Goal: Check status: Check status

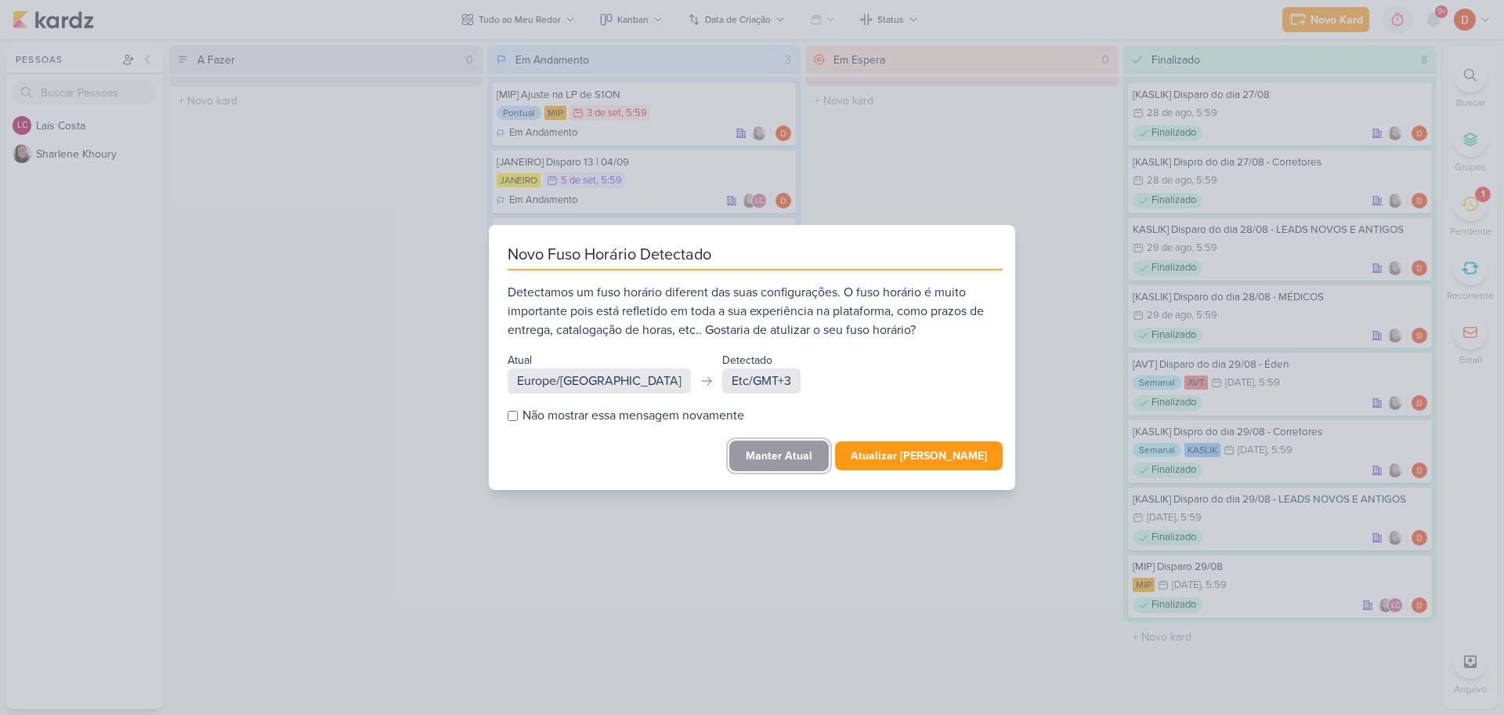
click at [827, 445] on button "Manter Atual" at bounding box center [779, 455] width 100 height 31
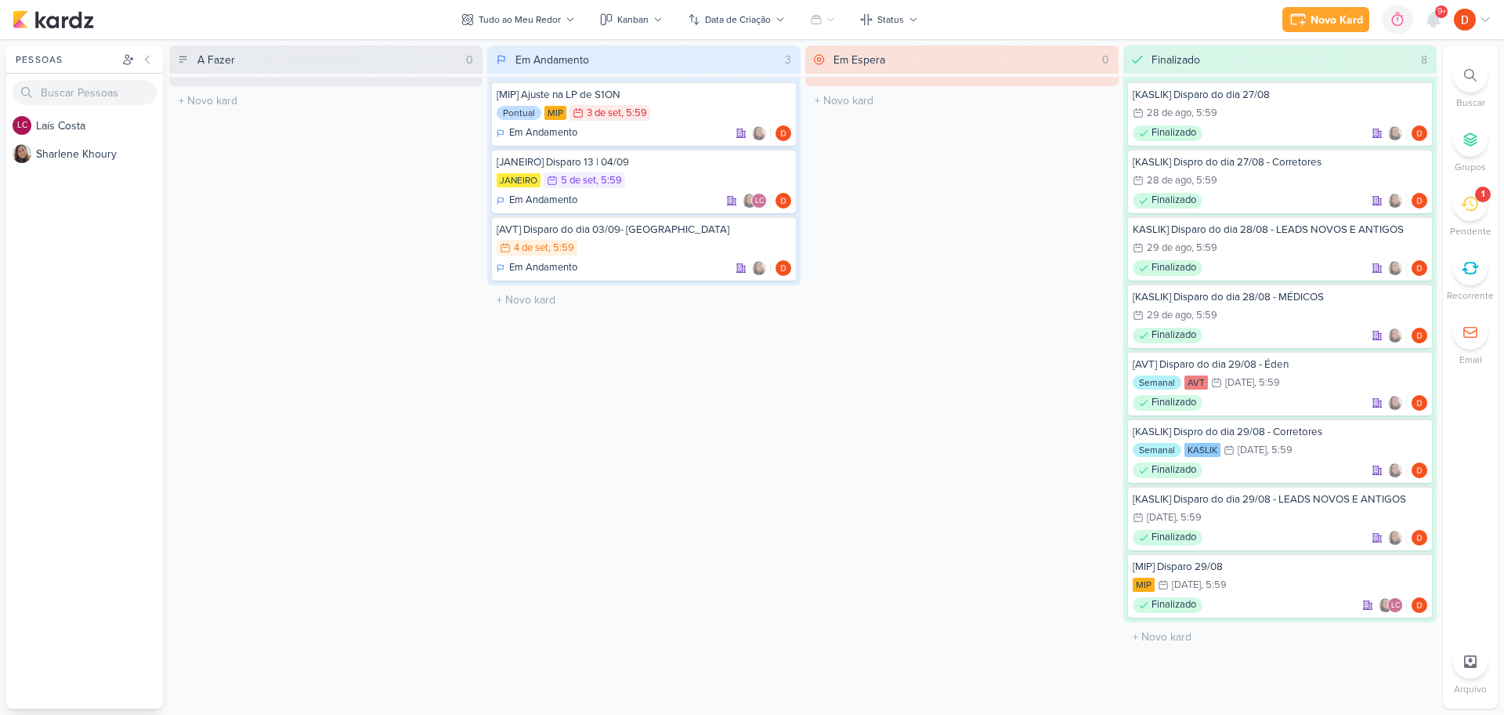
click at [1474, 206] on icon at bounding box center [1469, 203] width 17 height 17
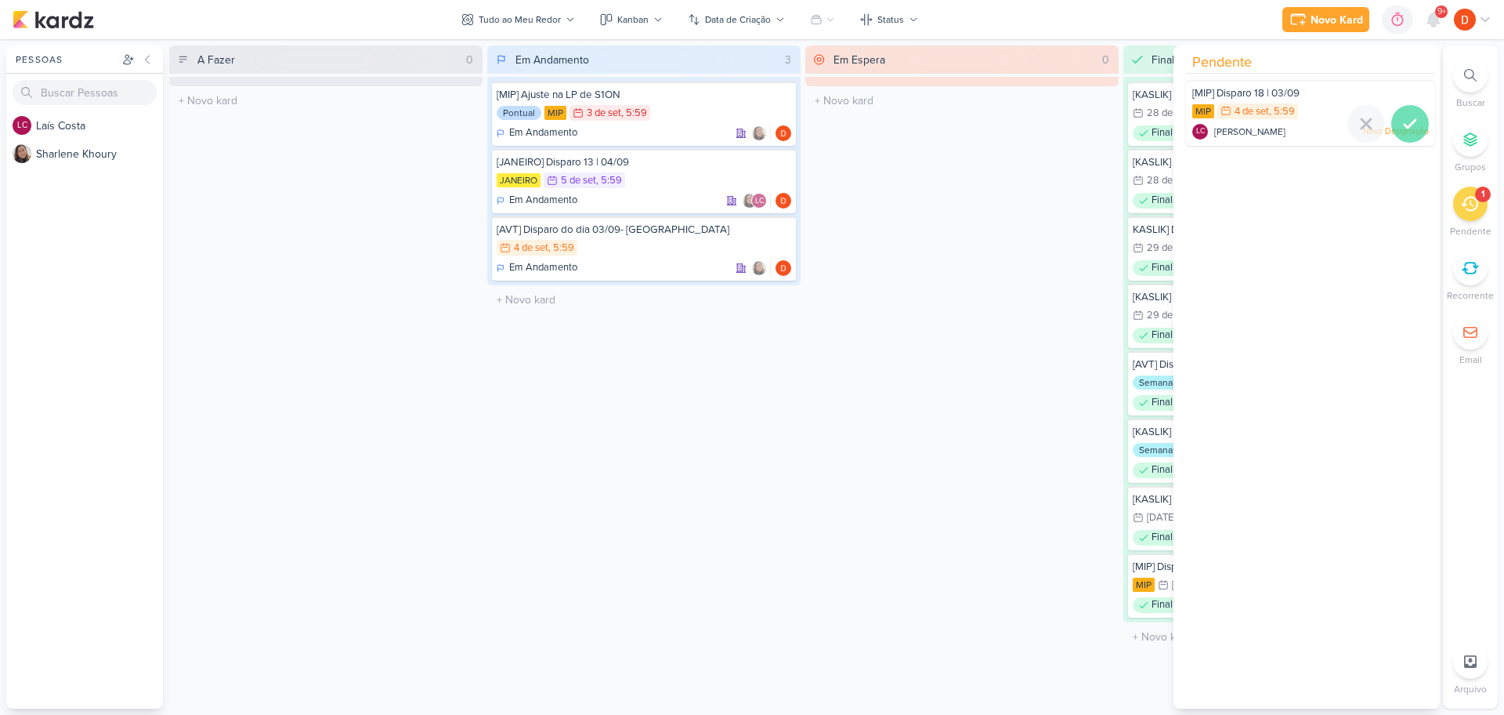
click at [1401, 121] on icon at bounding box center [1410, 123] width 19 height 19
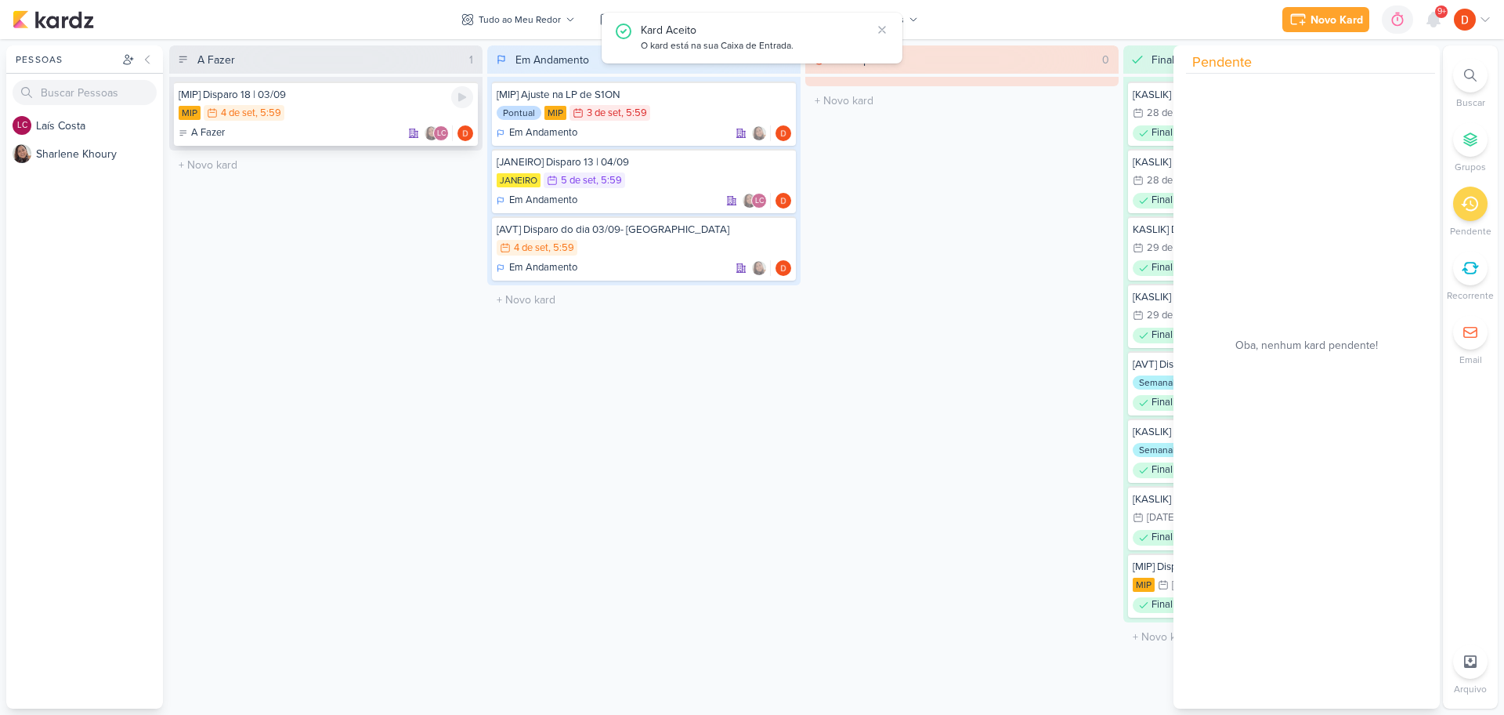
click at [327, 99] on div "[MIP] Disparo 18 | 03/09" at bounding box center [326, 95] width 295 height 14
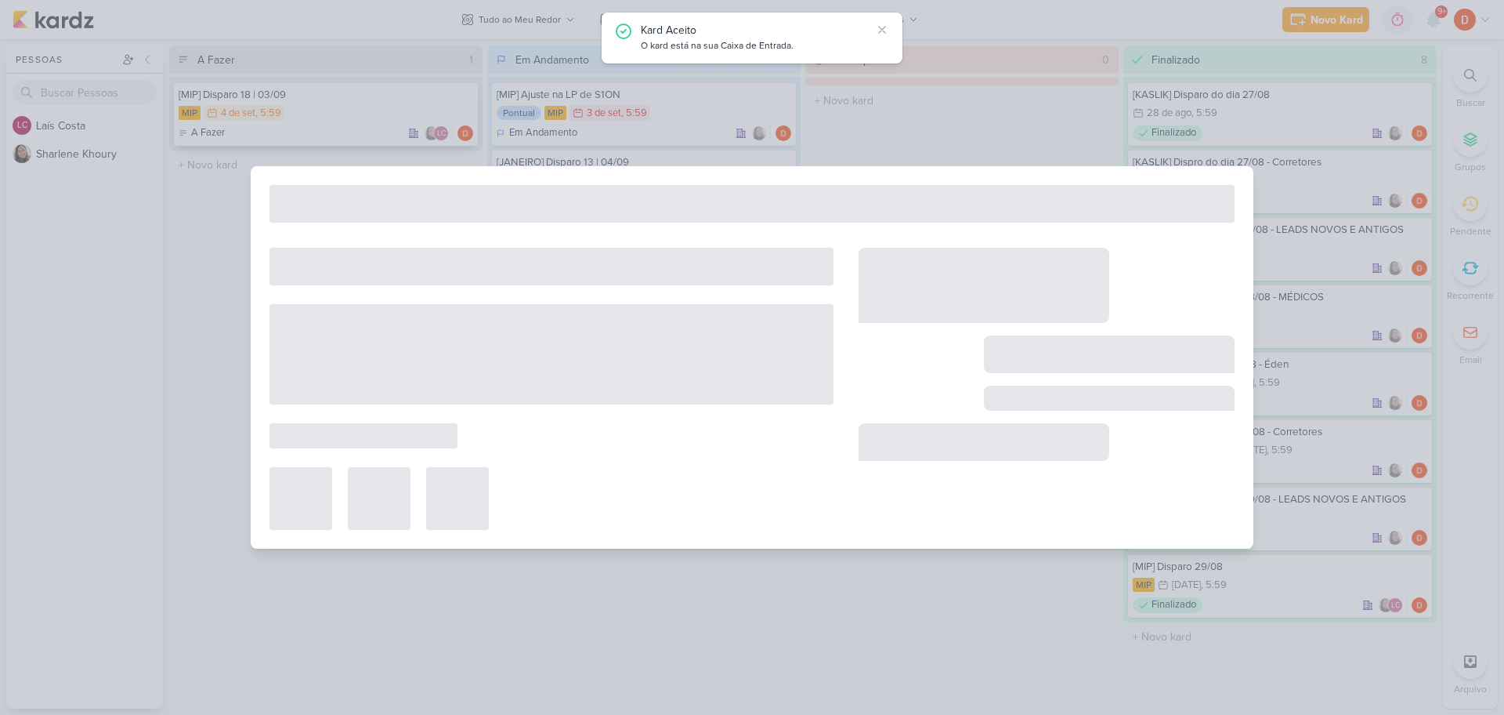
click at [327, 99] on div at bounding box center [752, 357] width 1504 height 715
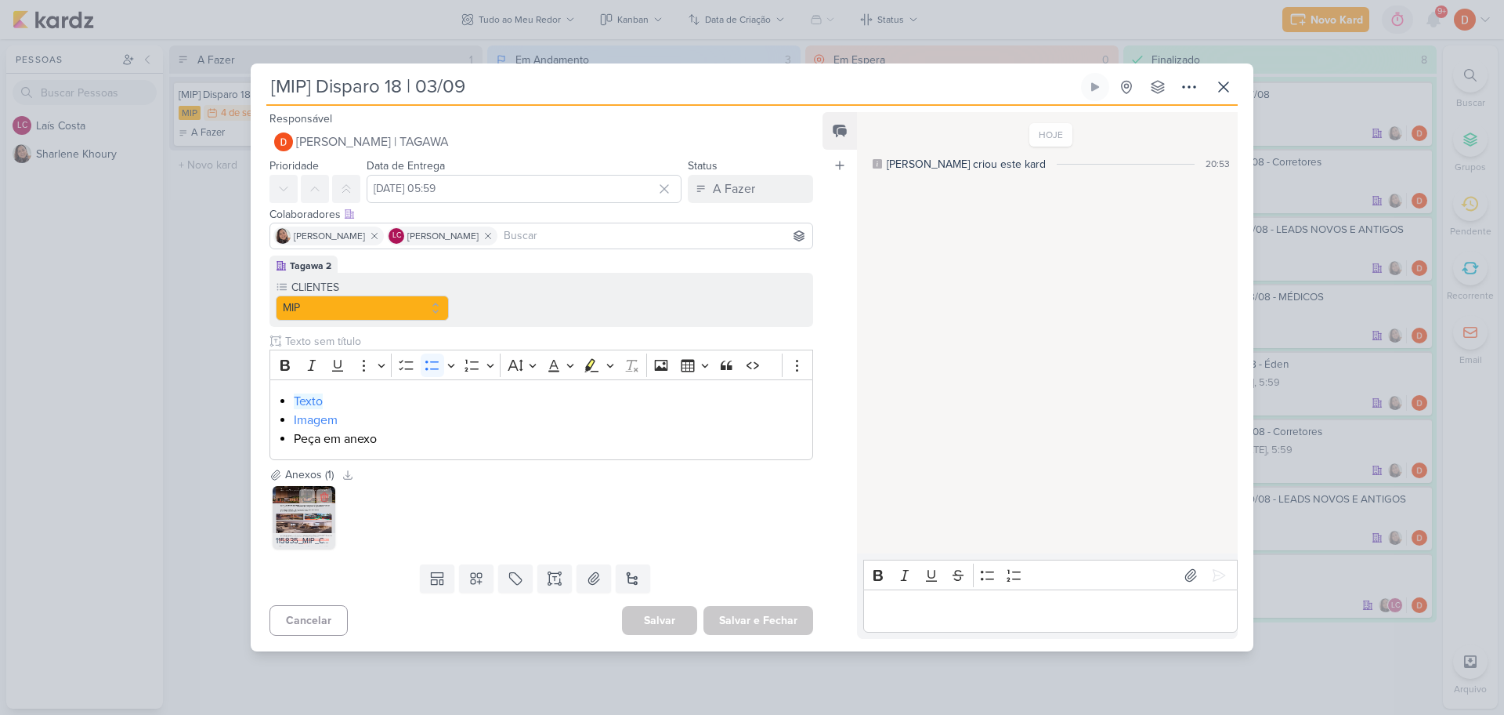
click at [289, 512] on img at bounding box center [304, 517] width 63 height 63
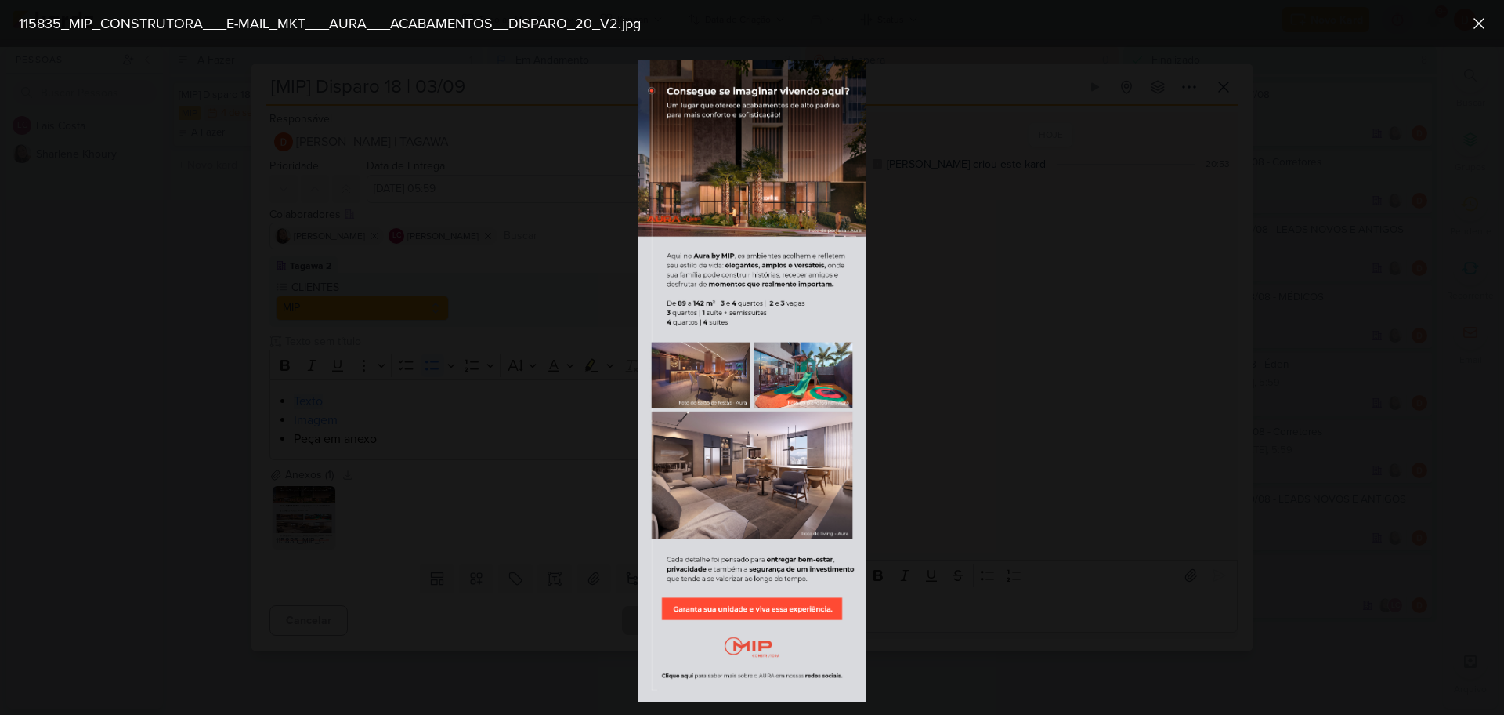
click at [536, 421] on div at bounding box center [752, 381] width 1504 height 668
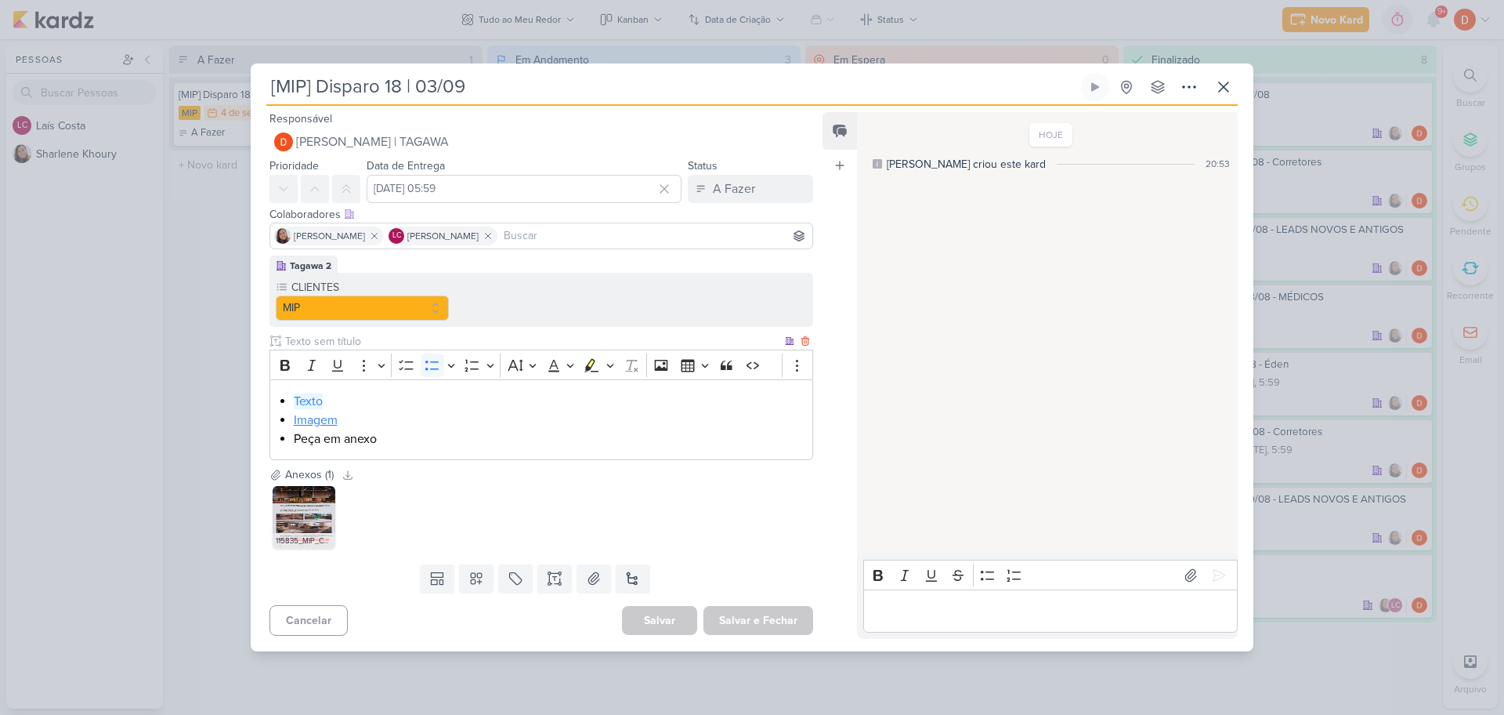
click at [309, 418] on link "Imagem" at bounding box center [316, 420] width 44 height 16
click at [312, 460] on span "[URL][DOMAIN_NAME]" at bounding box center [253, 456] width 118 height 19
click at [358, 402] on li "Texto" at bounding box center [549, 401] width 511 height 19
click at [304, 500] on icon at bounding box center [307, 496] width 11 height 11
click at [211, 290] on div "[MIP] Disparo 18 | 03/09 Criado por [PERSON_NAME]" at bounding box center [752, 357] width 1504 height 715
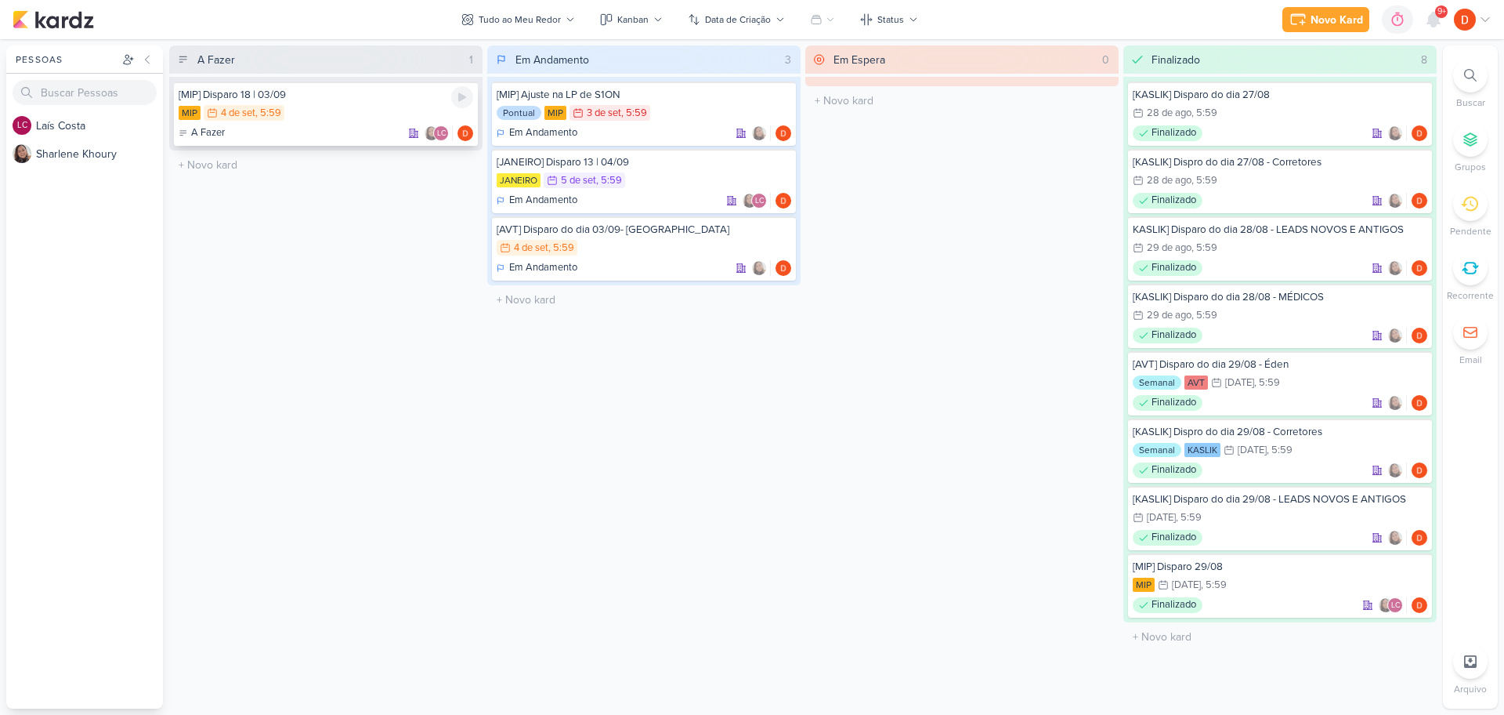
click at [327, 109] on div "MIP 4/9 [DATE] 5:59" at bounding box center [326, 113] width 295 height 17
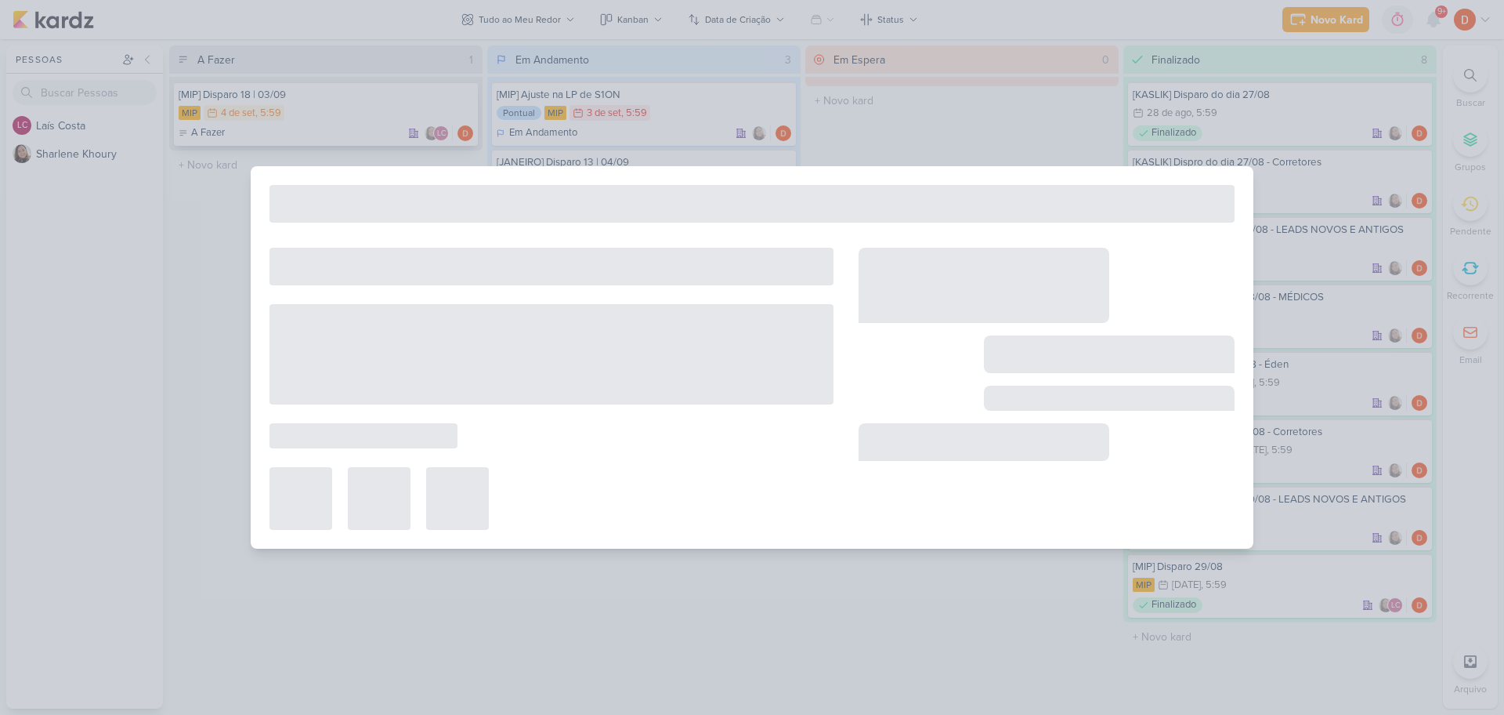
click at [327, 109] on div at bounding box center [752, 357] width 1504 height 715
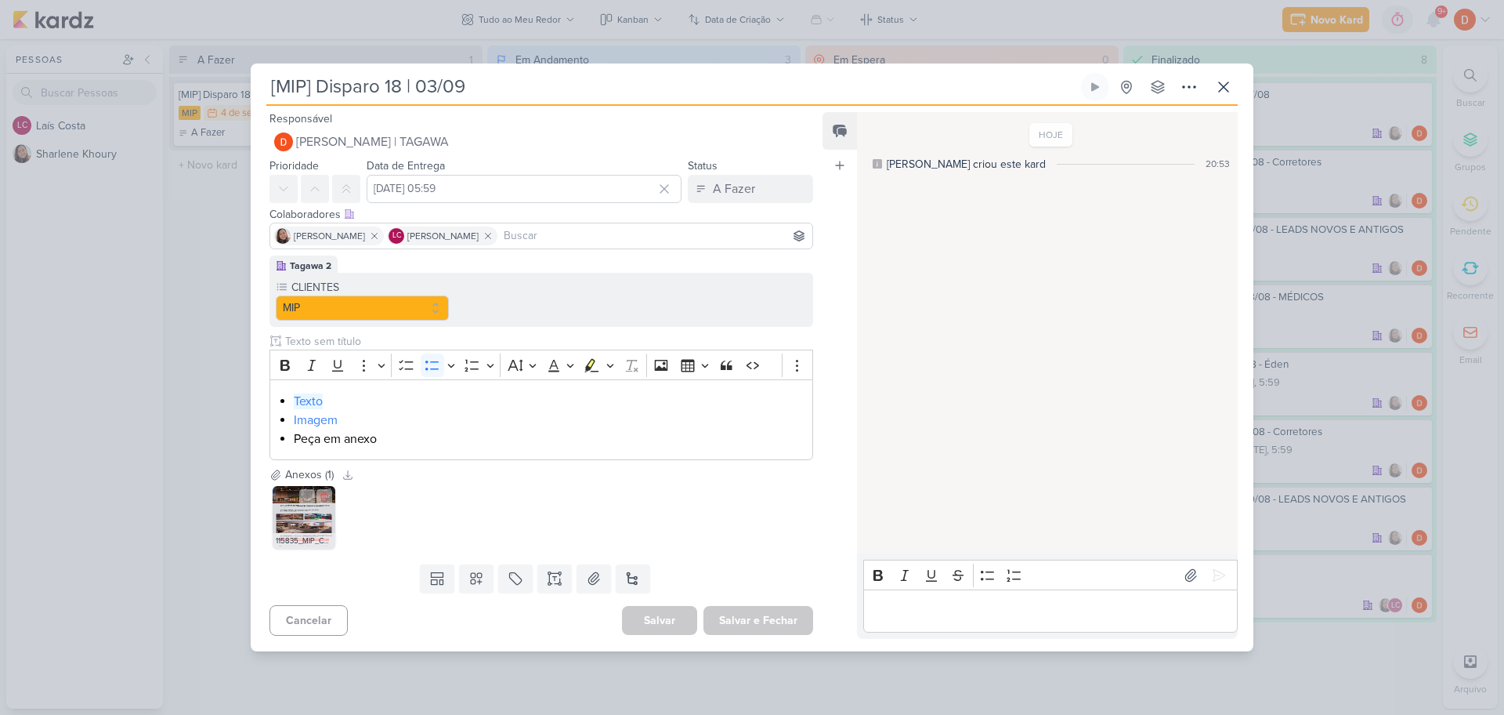
click at [307, 530] on img at bounding box center [304, 517] width 63 height 63
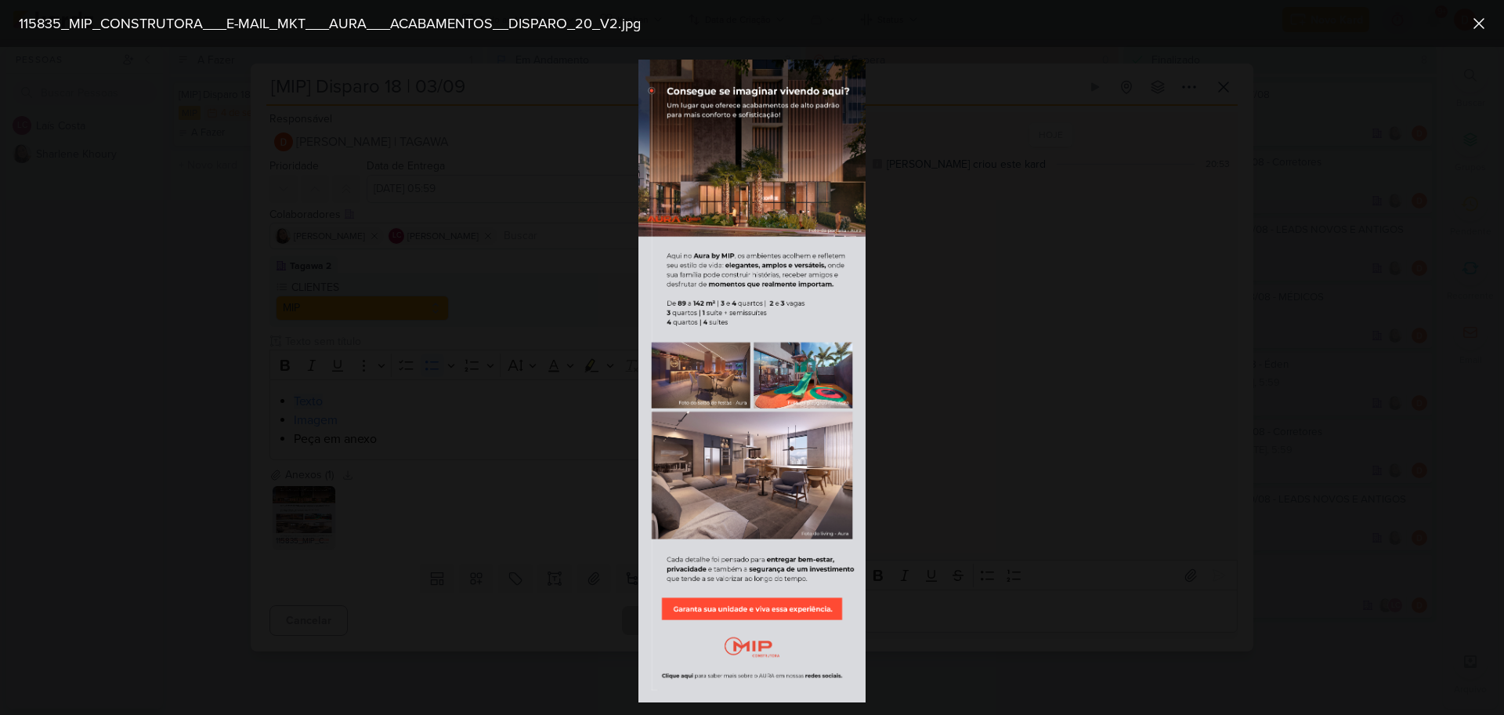
click at [983, 402] on div at bounding box center [752, 381] width 1504 height 668
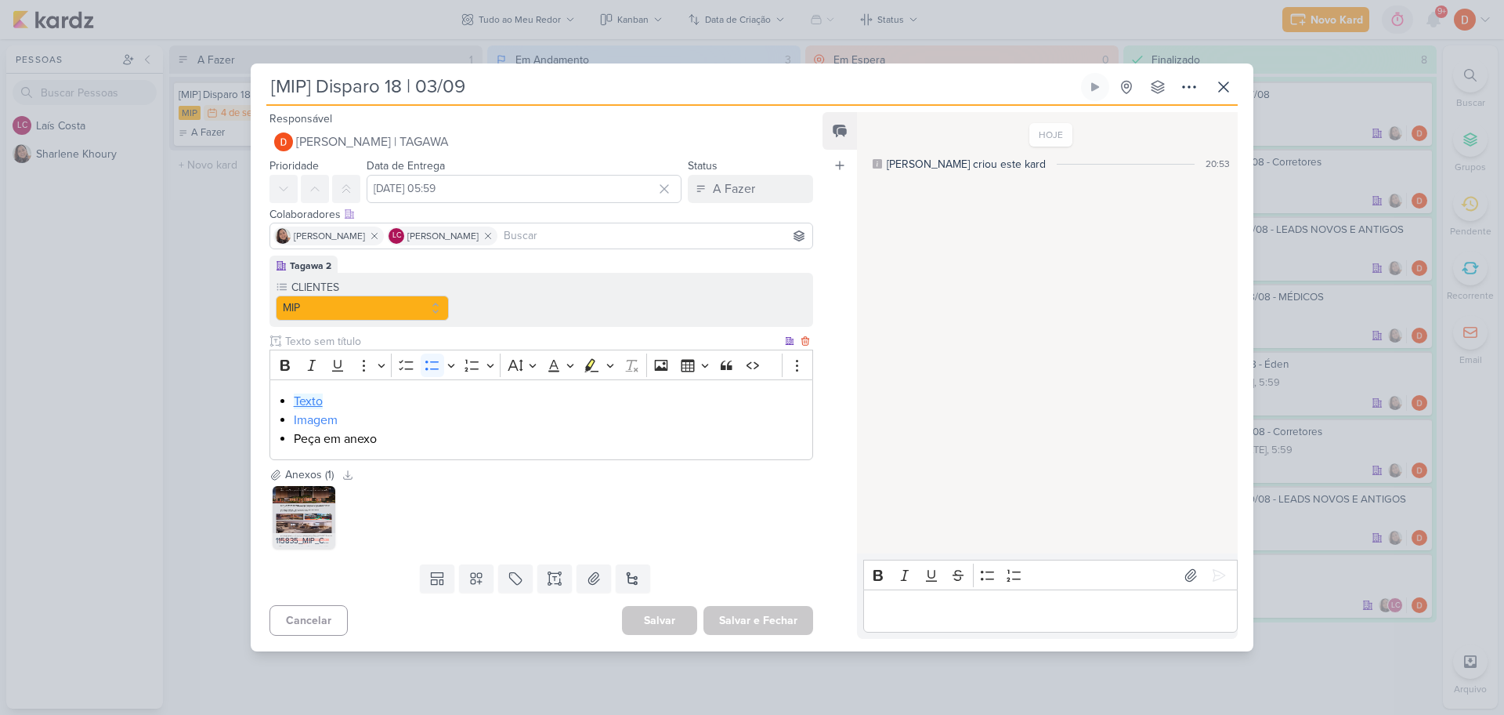
click at [317, 405] on link "Texto" at bounding box center [308, 401] width 29 height 16
click at [227, 349] on div "[MIP] Disparo 18 | 03/09 Criado por [PERSON_NAME]" at bounding box center [752, 357] width 1504 height 715
